Goal: Information Seeking & Learning: Learn about a topic

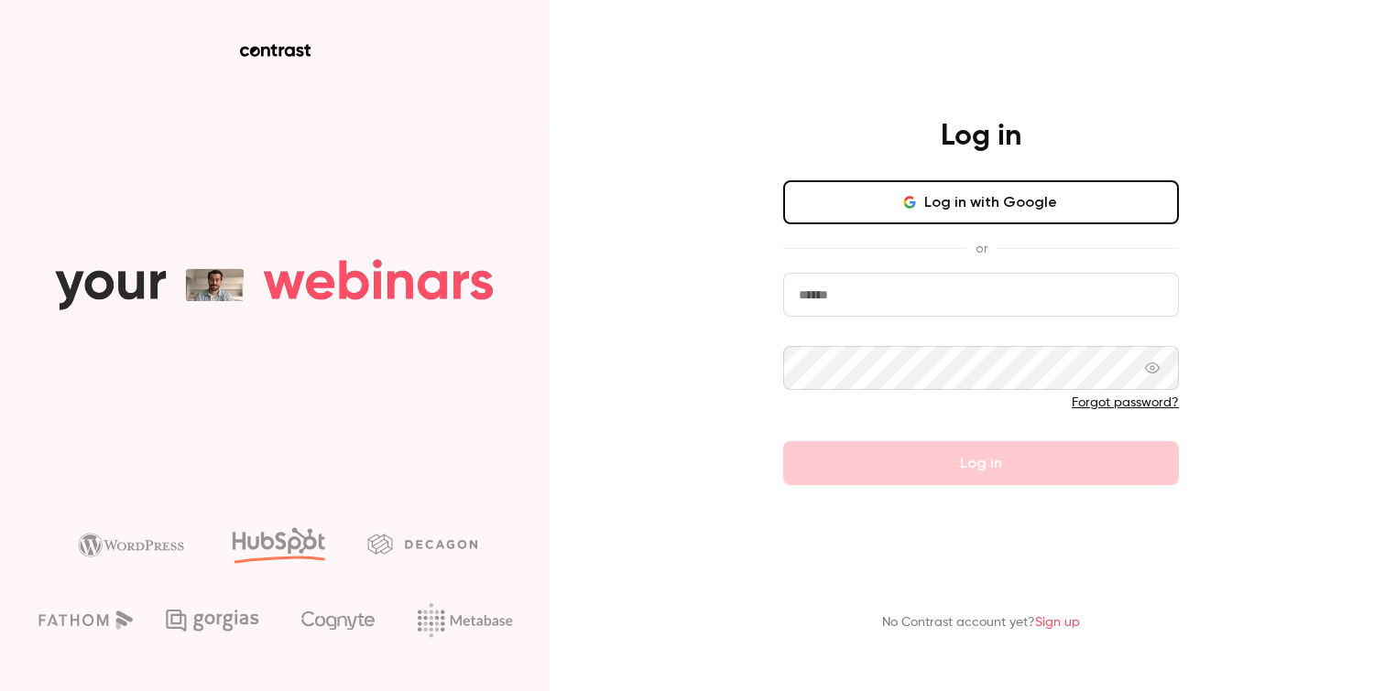
click at [1012, 214] on button "Log in with Google" at bounding box center [981, 202] width 396 height 44
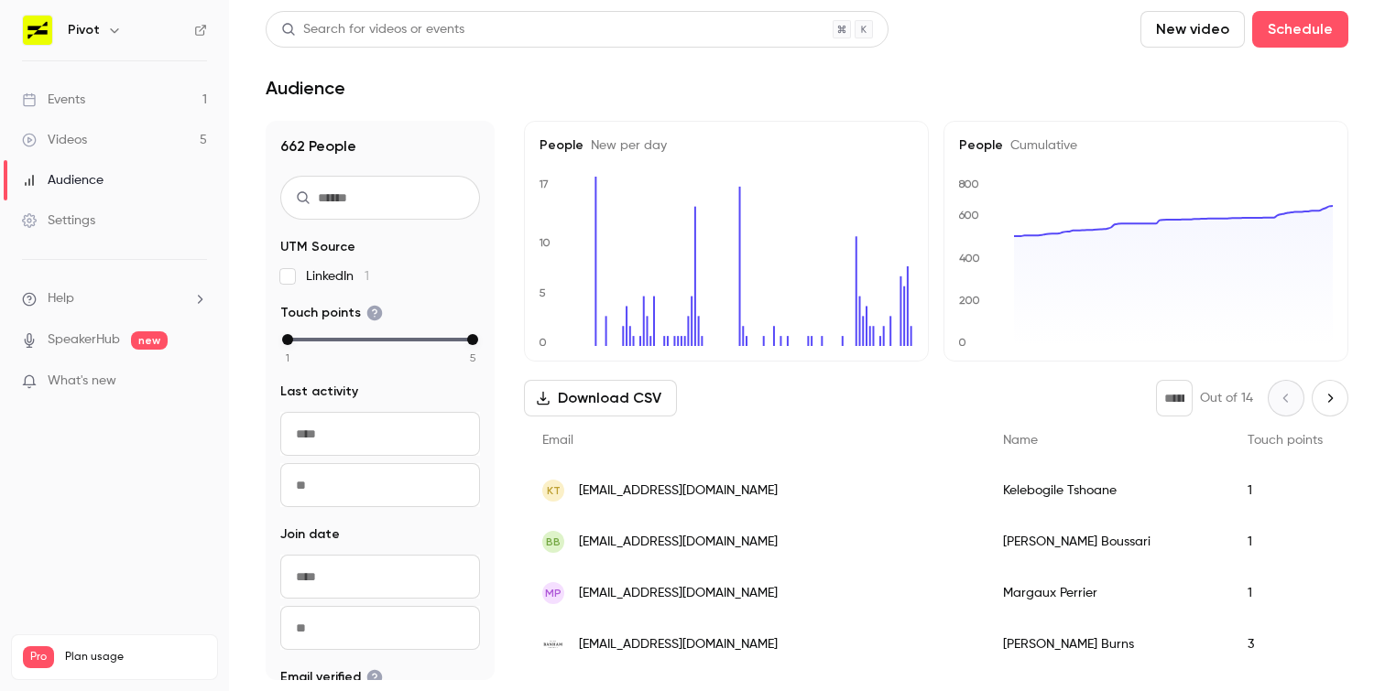
click at [143, 104] on link "Events 1" at bounding box center [114, 100] width 229 height 40
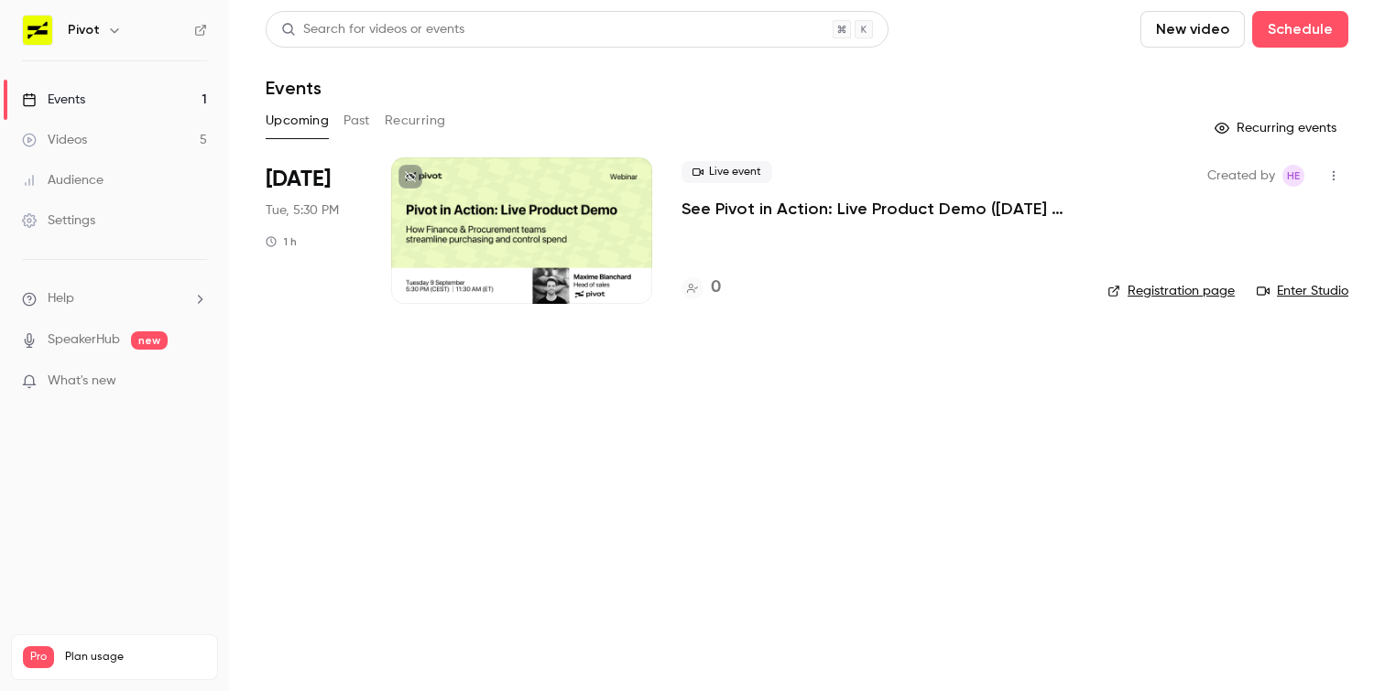
click at [358, 115] on button "Past" at bounding box center [356, 120] width 27 height 29
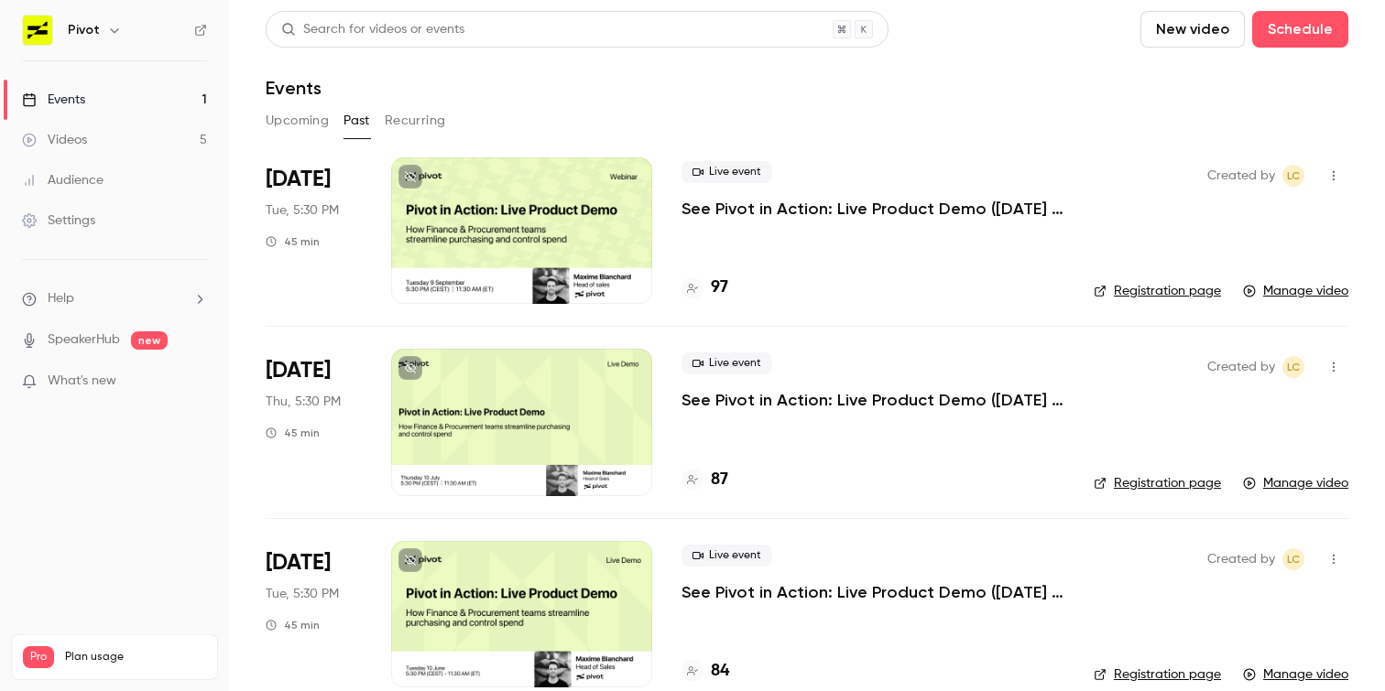
click at [336, 230] on div "[DATE] Tue, 5:30 PM 45 min" at bounding box center [314, 231] width 96 height 147
click at [788, 245] on div "Live event See Pivot in Action: Live Product Demo ([DATE] Session) 97" at bounding box center [872, 231] width 383 height 147
click at [711, 288] on h4 "97" at bounding box center [719, 288] width 17 height 25
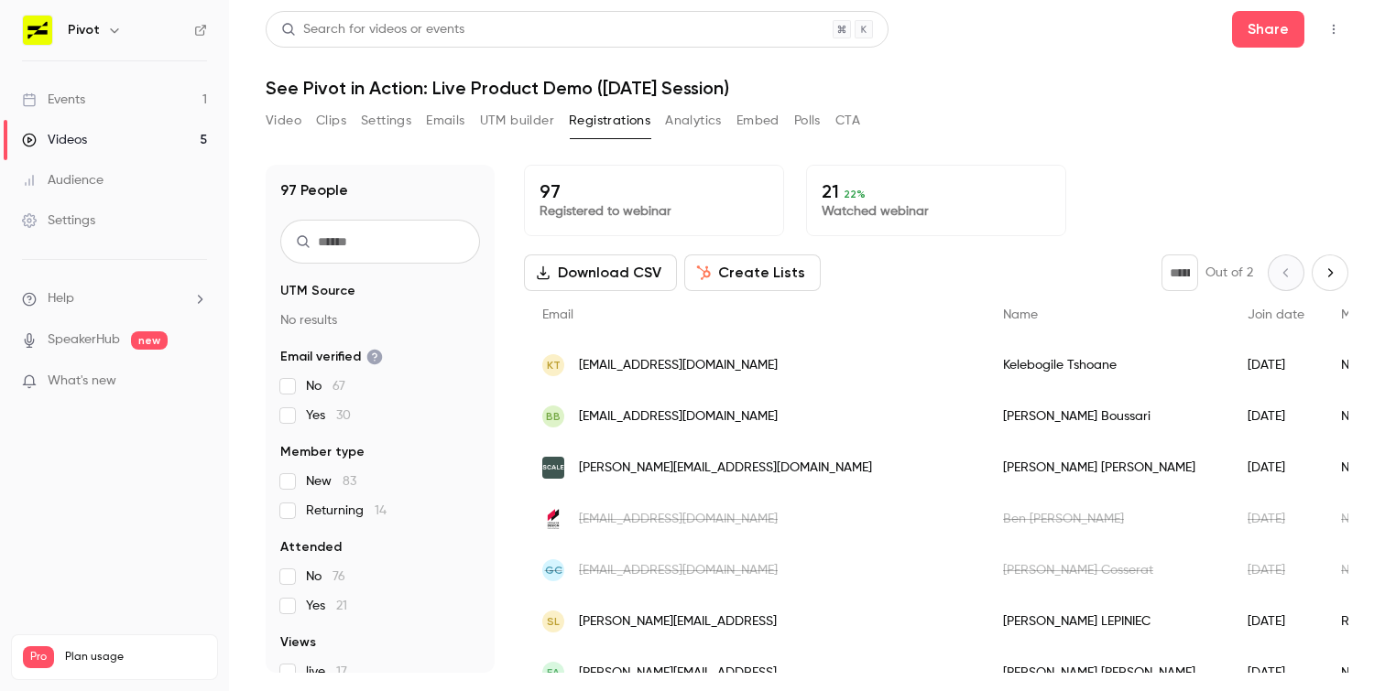
click at [707, 125] on button "Analytics" at bounding box center [693, 120] width 57 height 29
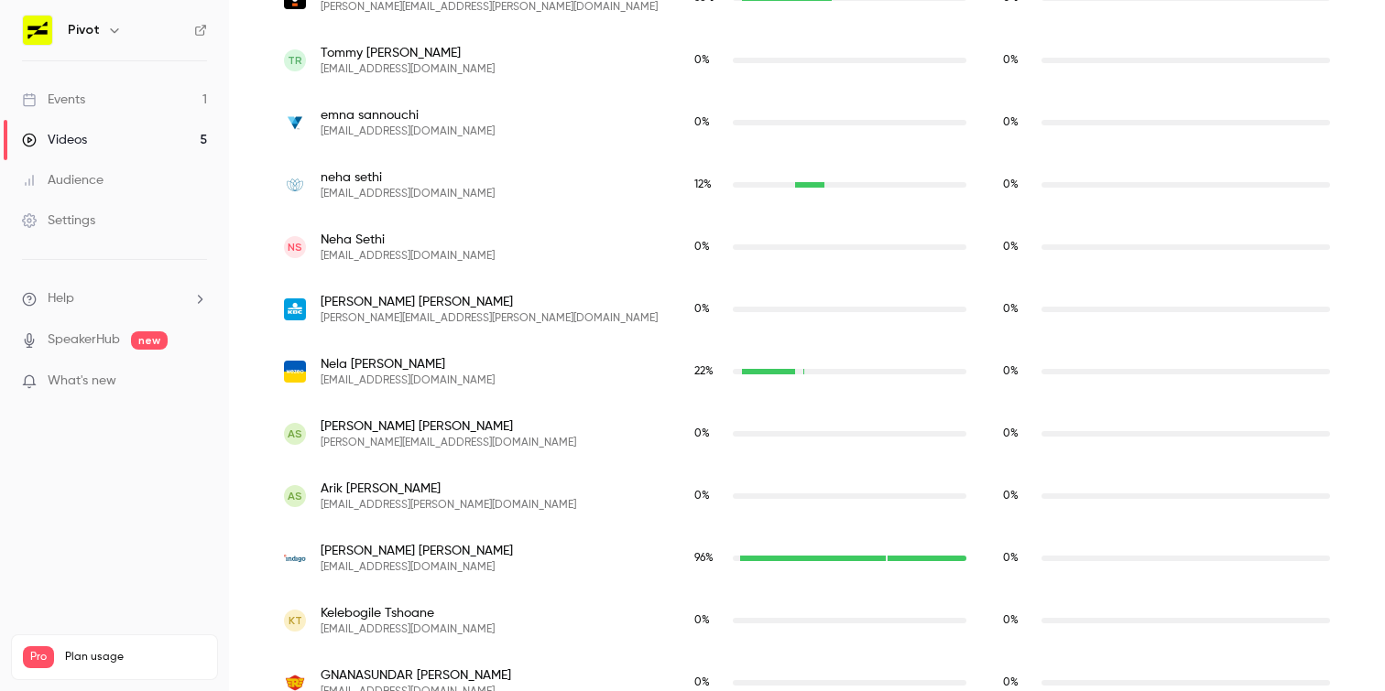
scroll to position [6119, 0]
